Goal: Task Accomplishment & Management: Use online tool/utility

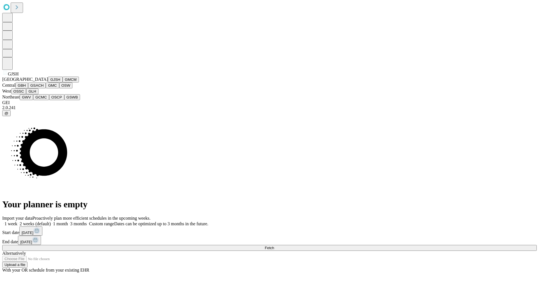
click at [48, 83] on button "GJSH" at bounding box center [55, 80] width 15 height 6
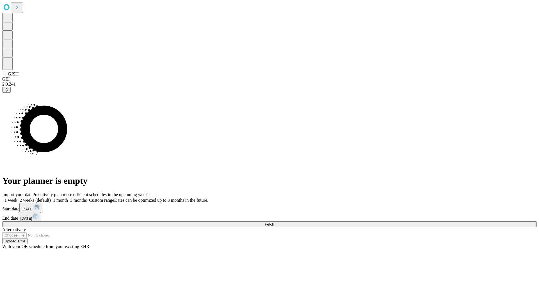
click at [51, 198] on label "2 weeks (default)" at bounding box center [33, 200] width 33 height 5
click at [274, 222] on span "Fetch" at bounding box center [269, 224] width 9 height 4
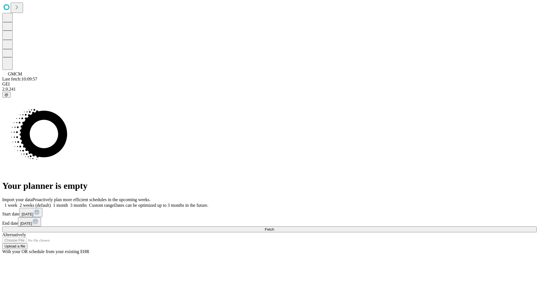
click at [51, 203] on label "2 weeks (default)" at bounding box center [33, 205] width 33 height 5
click at [274, 227] on span "Fetch" at bounding box center [269, 229] width 9 height 4
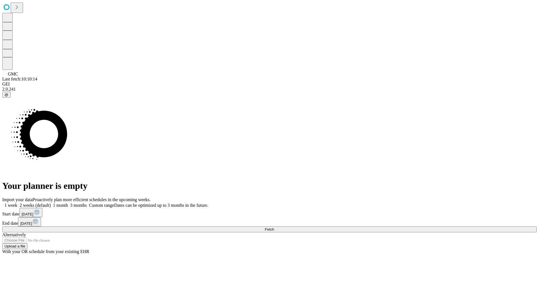
click at [51, 203] on label "2 weeks (default)" at bounding box center [33, 205] width 33 height 5
click at [274, 227] on span "Fetch" at bounding box center [269, 229] width 9 height 4
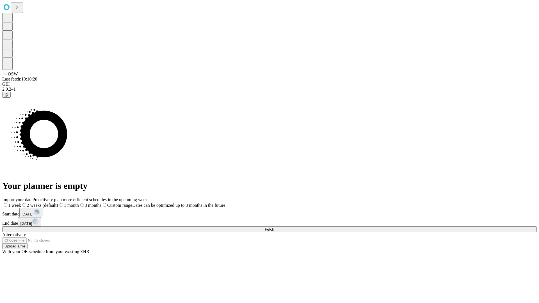
click at [274, 227] on span "Fetch" at bounding box center [269, 229] width 9 height 4
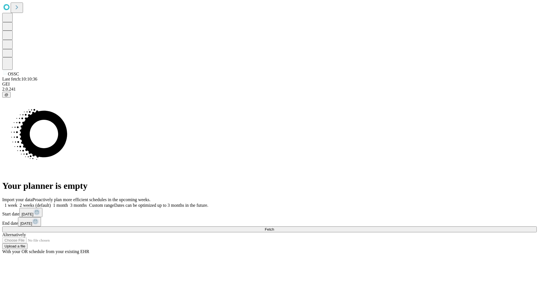
click at [274, 227] on span "Fetch" at bounding box center [269, 229] width 9 height 4
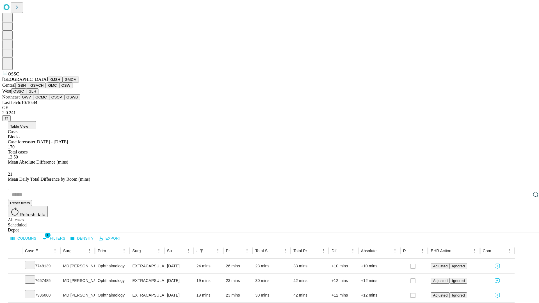
click at [38, 94] on button "GLH" at bounding box center [32, 91] width 12 height 6
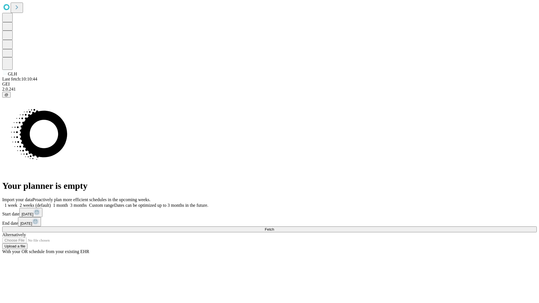
click at [51, 203] on label "2 weeks (default)" at bounding box center [33, 205] width 33 height 5
click at [274, 227] on span "Fetch" at bounding box center [269, 229] width 9 height 4
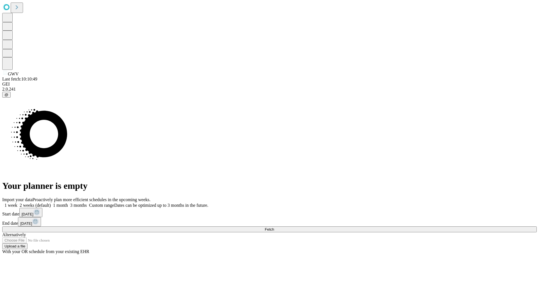
click at [51, 203] on label "2 weeks (default)" at bounding box center [33, 205] width 33 height 5
click at [274, 227] on span "Fetch" at bounding box center [269, 229] width 9 height 4
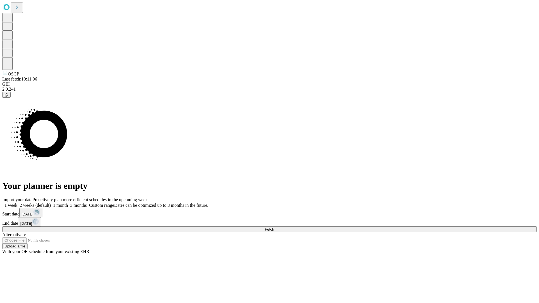
click at [51, 203] on label "2 weeks (default)" at bounding box center [33, 205] width 33 height 5
click at [274, 227] on span "Fetch" at bounding box center [269, 229] width 9 height 4
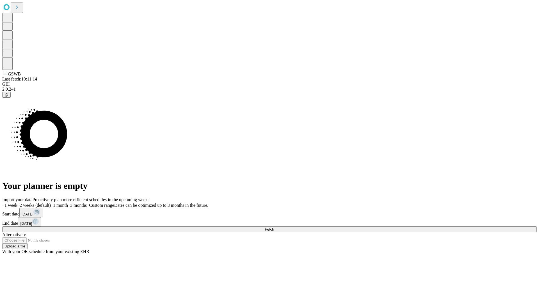
click at [51, 203] on label "2 weeks (default)" at bounding box center [33, 205] width 33 height 5
click at [274, 227] on span "Fetch" at bounding box center [269, 229] width 9 height 4
